Goal: Information Seeking & Learning: Learn about a topic

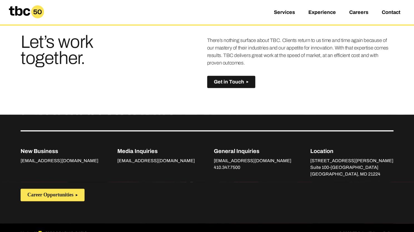
scroll to position [406, 0]
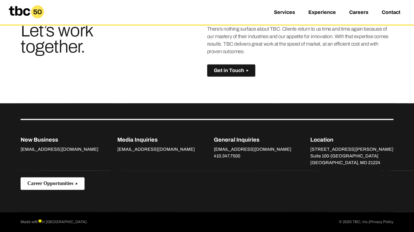
click at [47, 186] on button "Career Opportunities" at bounding box center [53, 183] width 64 height 13
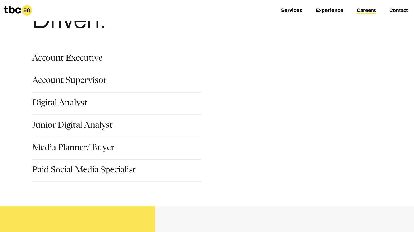
scroll to position [63, 0]
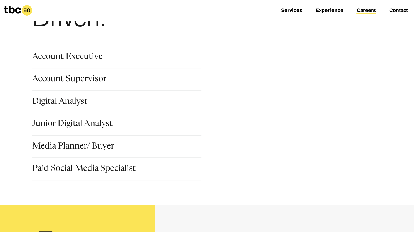
click at [124, 164] on div "Media Planner/ Buyer" at bounding box center [121, 153] width 178 height 22
click at [122, 169] on link "Paid Social Media Specialist" at bounding box center [83, 168] width 103 height 9
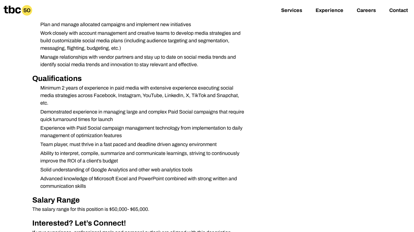
scroll to position [258, 0]
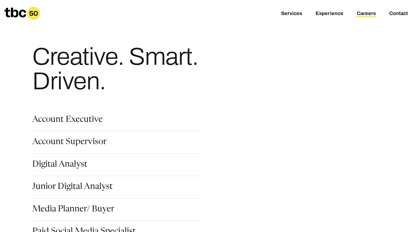
click at [89, 113] on section "Account Executive Account Supervisor Digital Analyst Junior Digital Analyst Med…" at bounding box center [207, 178] width 372 height 143
click at [89, 119] on link "Account Executive" at bounding box center [67, 120] width 70 height 9
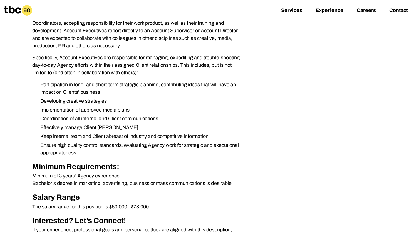
scroll to position [167, 0]
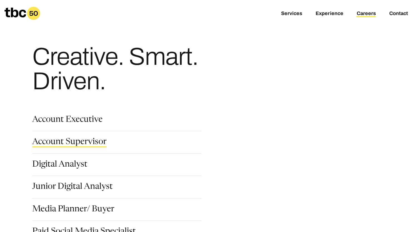
click at [70, 142] on link "Account Supervisor" at bounding box center [69, 142] width 74 height 9
click at [76, 163] on link "Digital Analyst" at bounding box center [59, 164] width 55 height 9
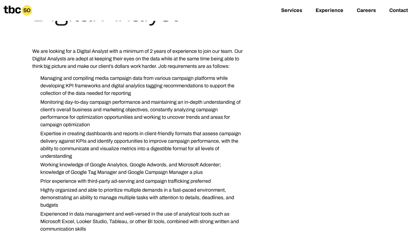
scroll to position [139, 0]
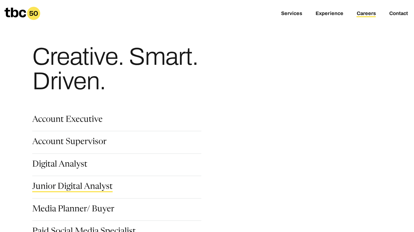
click at [81, 189] on link "Junior Digital Analyst" at bounding box center [72, 187] width 80 height 9
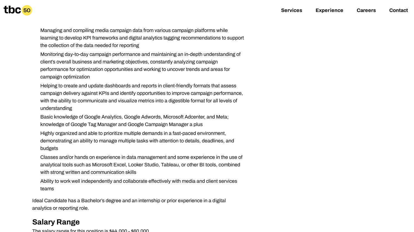
scroll to position [222, 0]
